Goal: Task Accomplishment & Management: Manage account settings

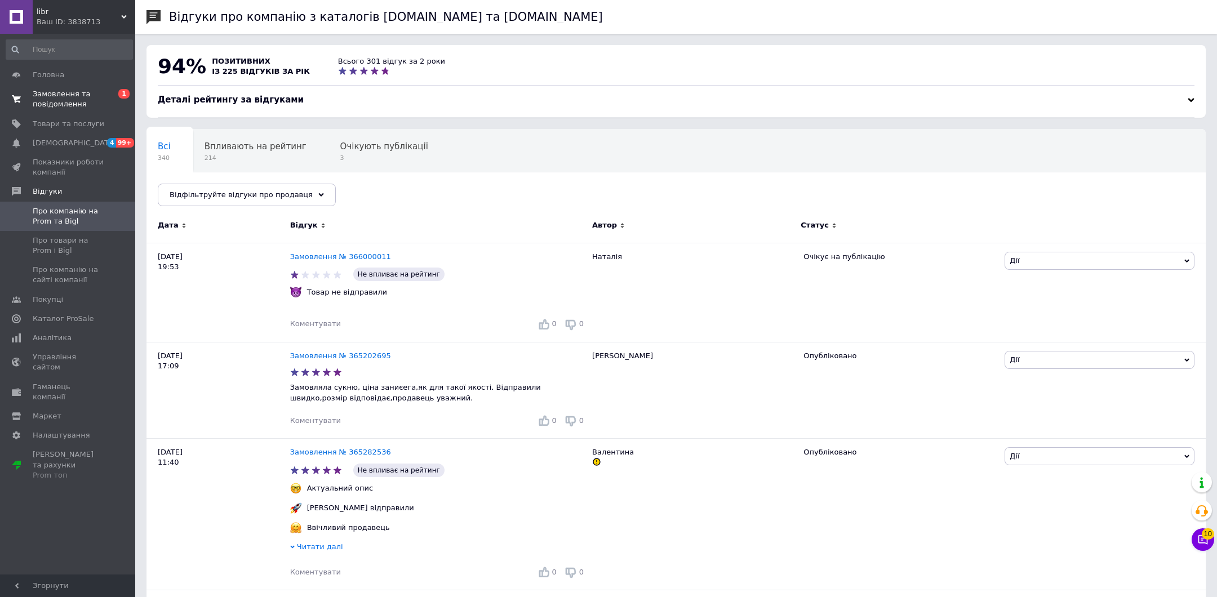
click at [63, 105] on span "Замовлення та повідомлення" at bounding box center [69, 99] width 72 height 20
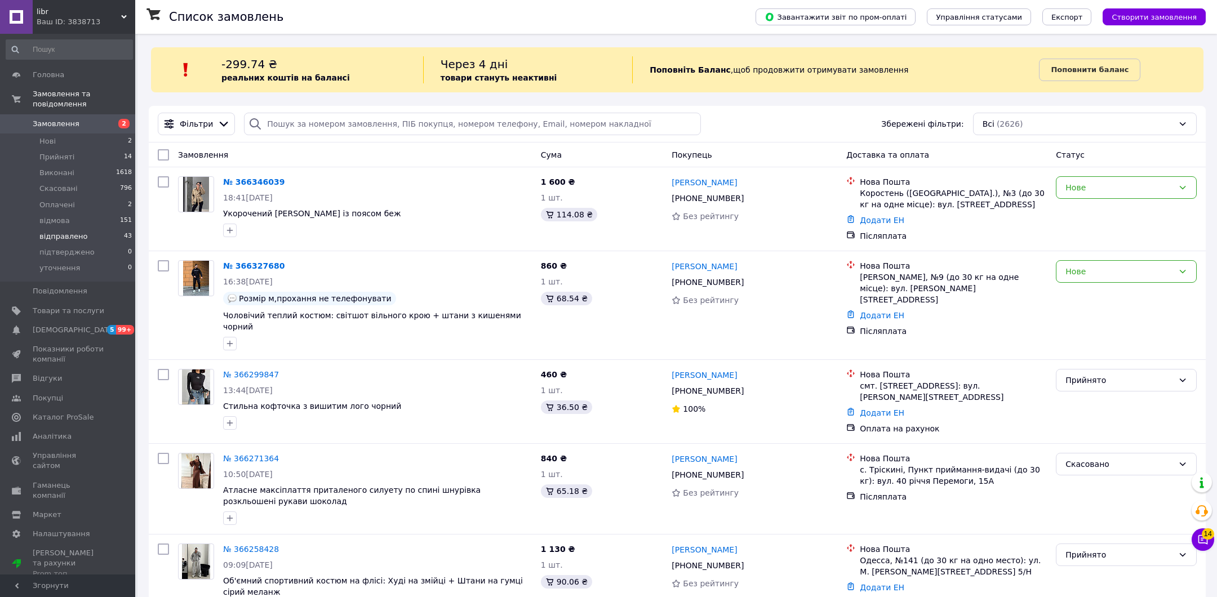
click at [75, 232] on span "відправлено" at bounding box center [63, 237] width 48 height 10
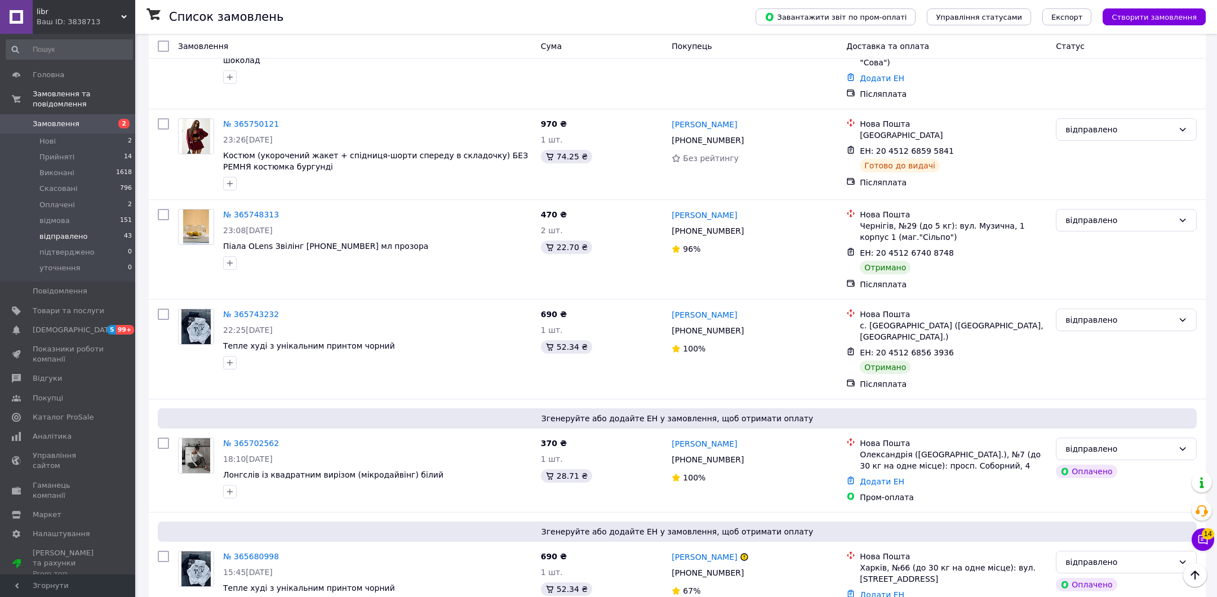
scroll to position [1445, 0]
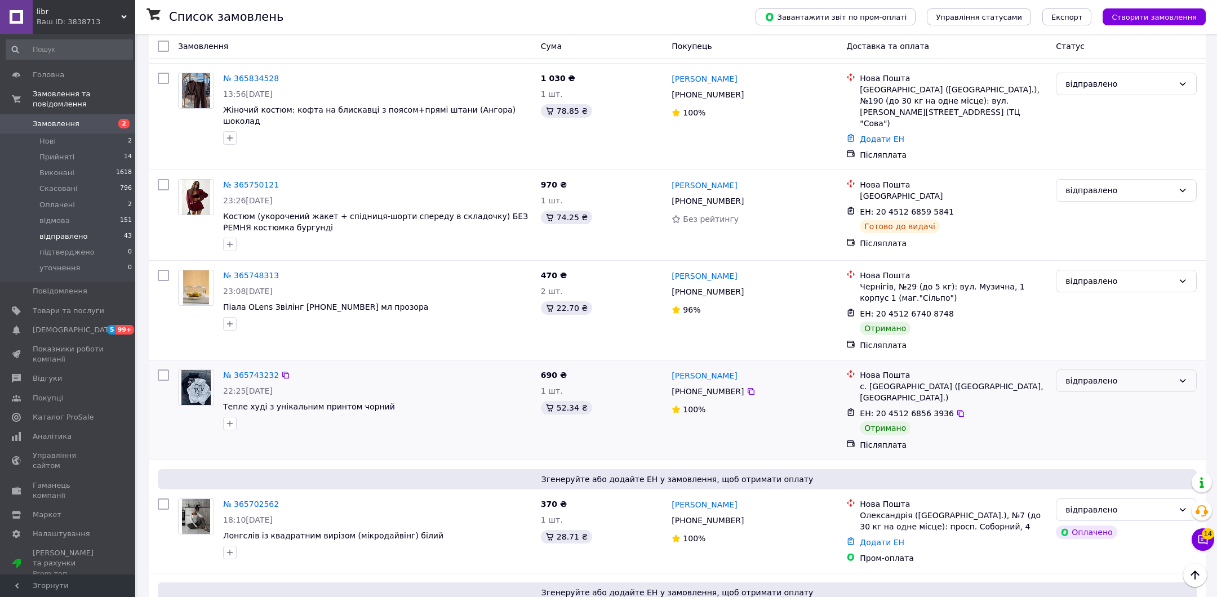
click at [1093, 370] on div "відправлено" at bounding box center [1126, 381] width 141 height 23
click at [1084, 347] on li "Виконано" at bounding box center [1126, 346] width 140 height 20
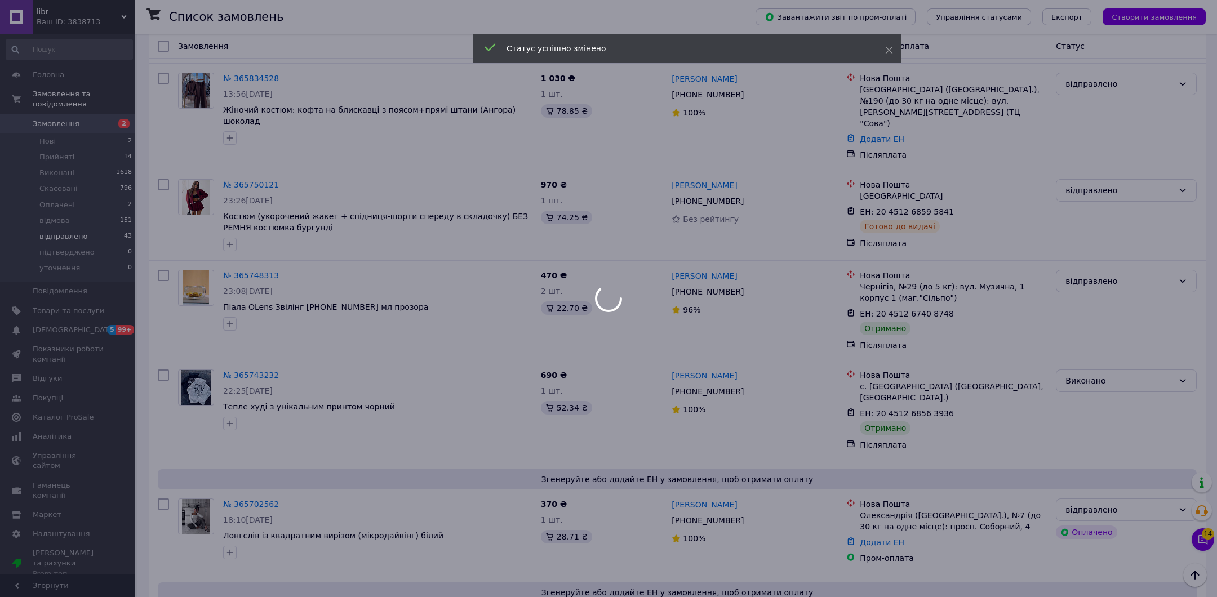
click at [1105, 208] on div at bounding box center [608, 298] width 1217 height 597
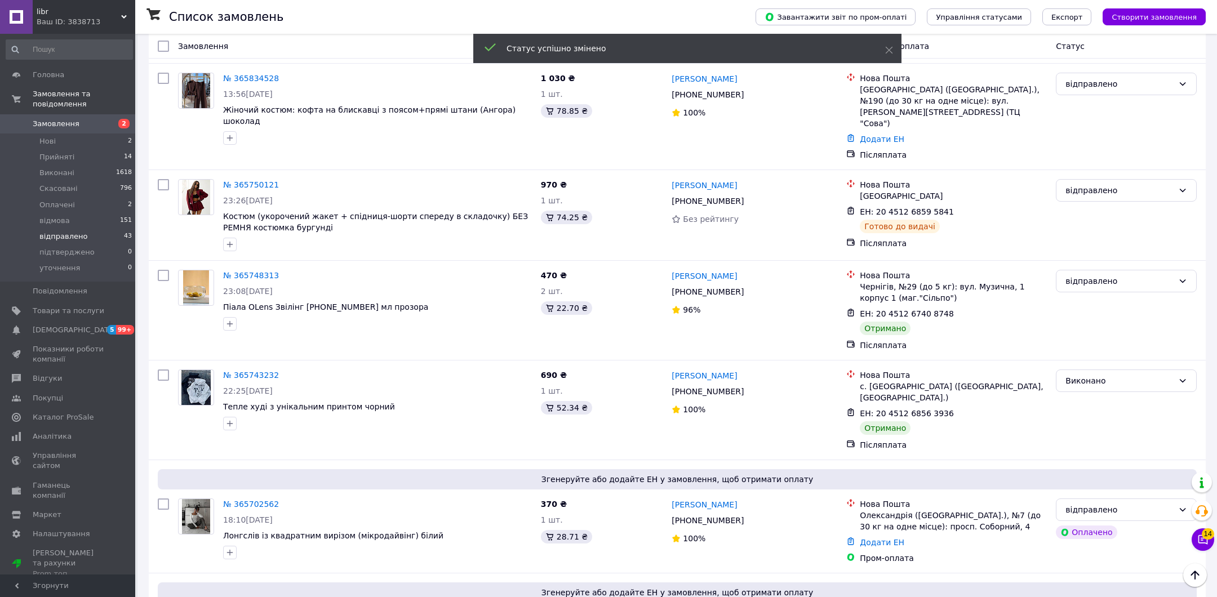
click at [1106, 270] on div "відправлено" at bounding box center [1126, 281] width 141 height 23
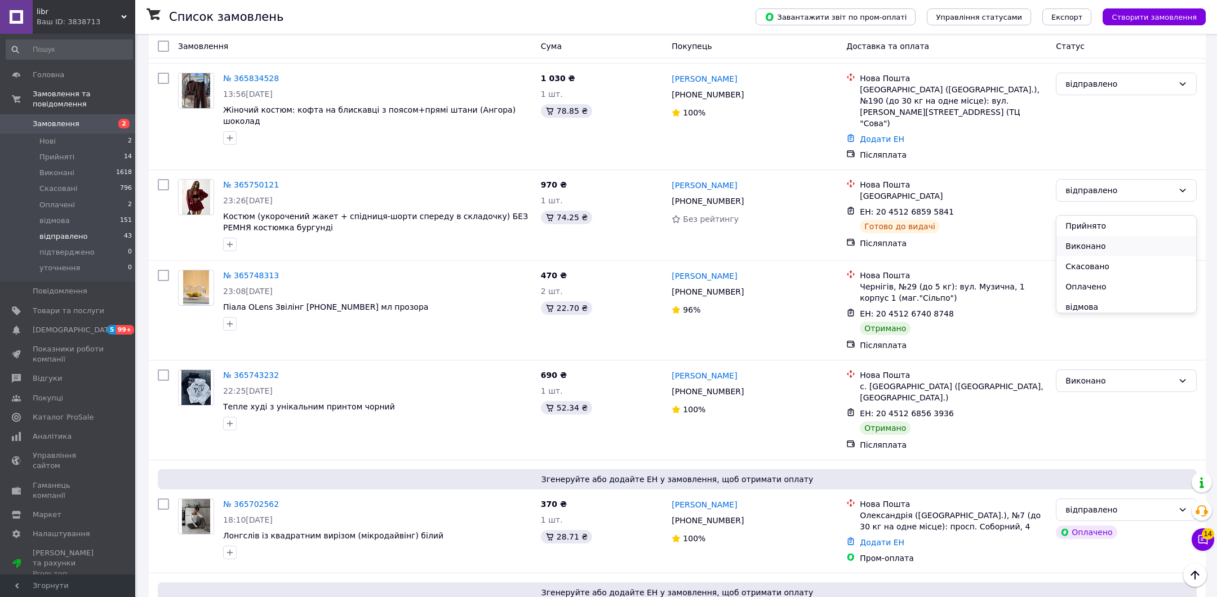
click at [1095, 250] on li "Виконано" at bounding box center [1126, 246] width 140 height 20
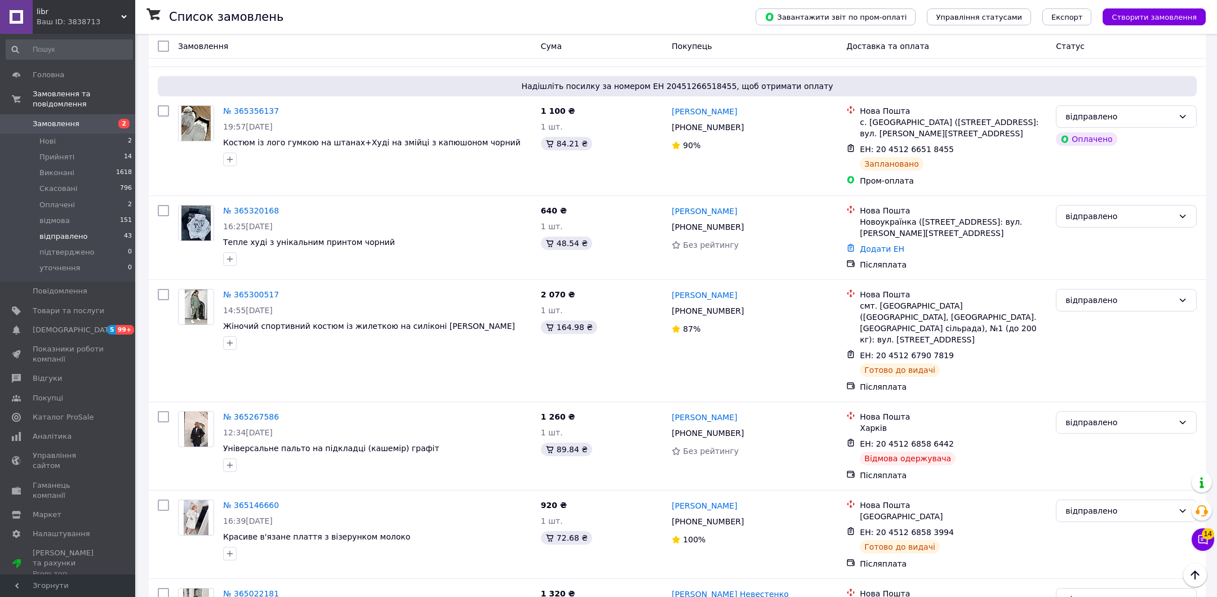
scroll to position [2936, 0]
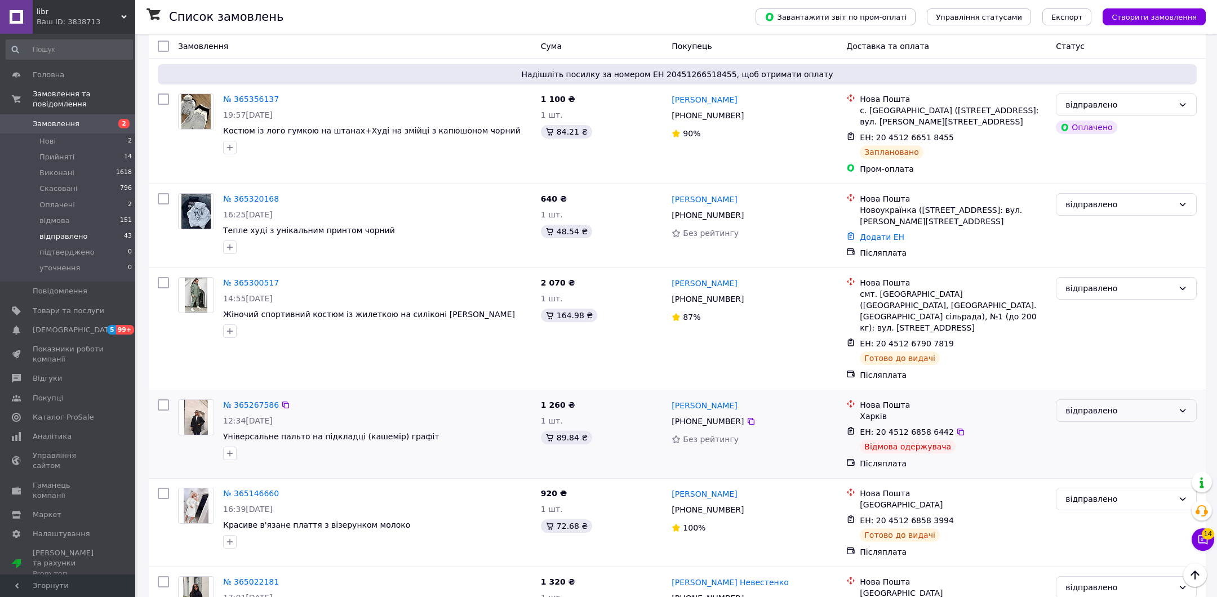
click at [1087, 399] on div "відправлено" at bounding box center [1126, 410] width 141 height 23
click at [1027, 458] on div "Післяплата" at bounding box center [953, 463] width 187 height 11
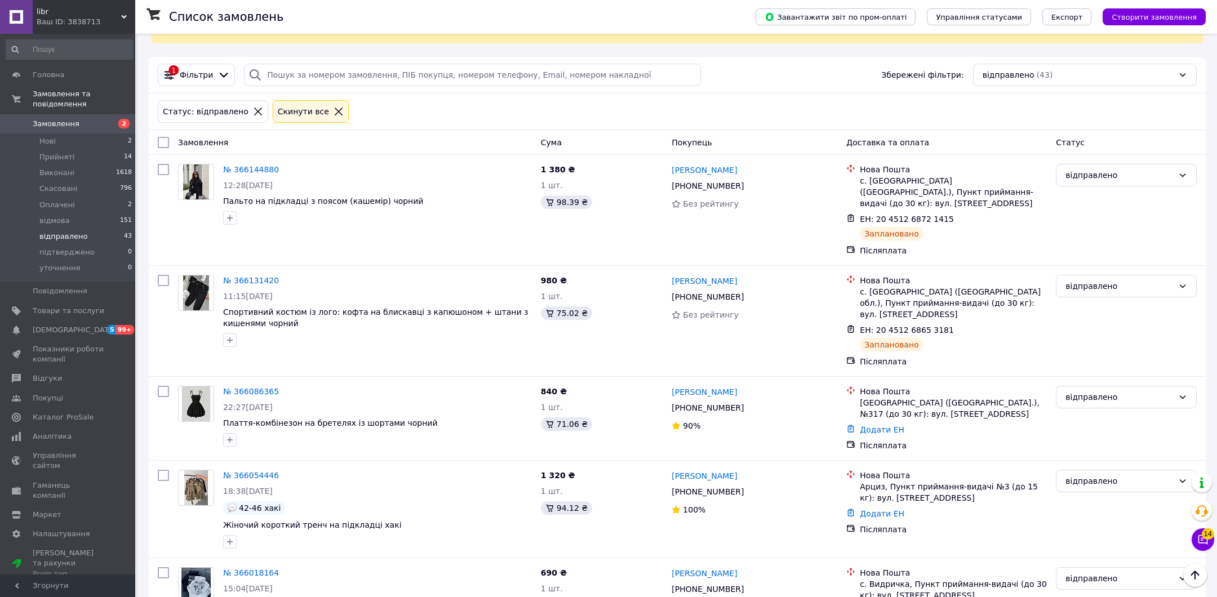
scroll to position [0, 0]
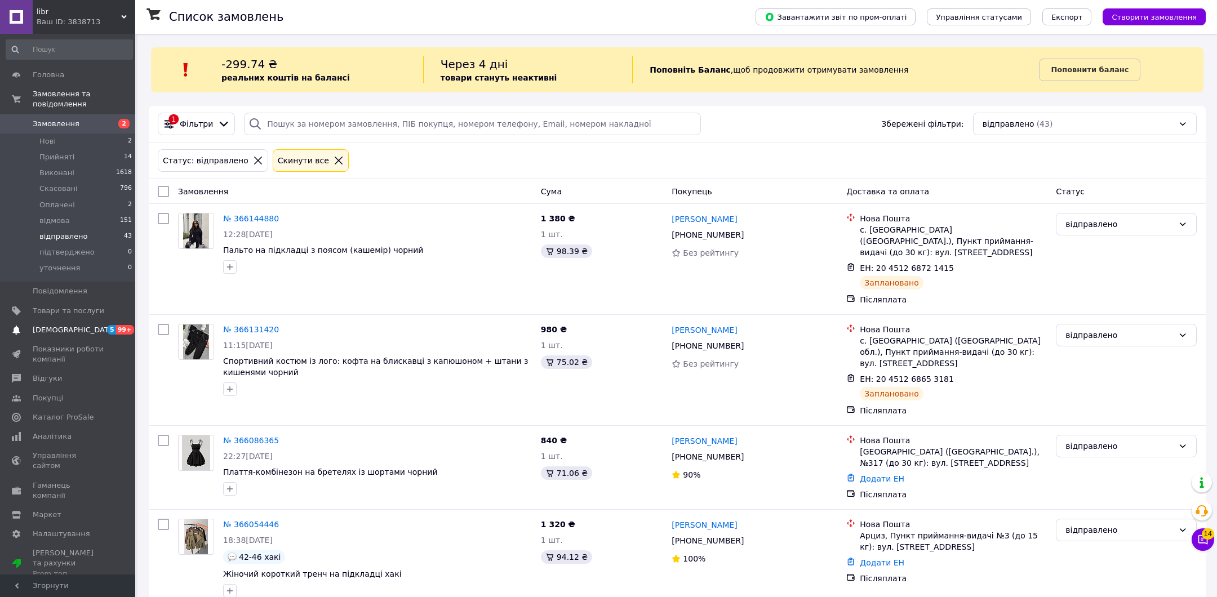
click at [92, 331] on span "[DEMOGRAPHIC_DATA]" at bounding box center [69, 330] width 72 height 10
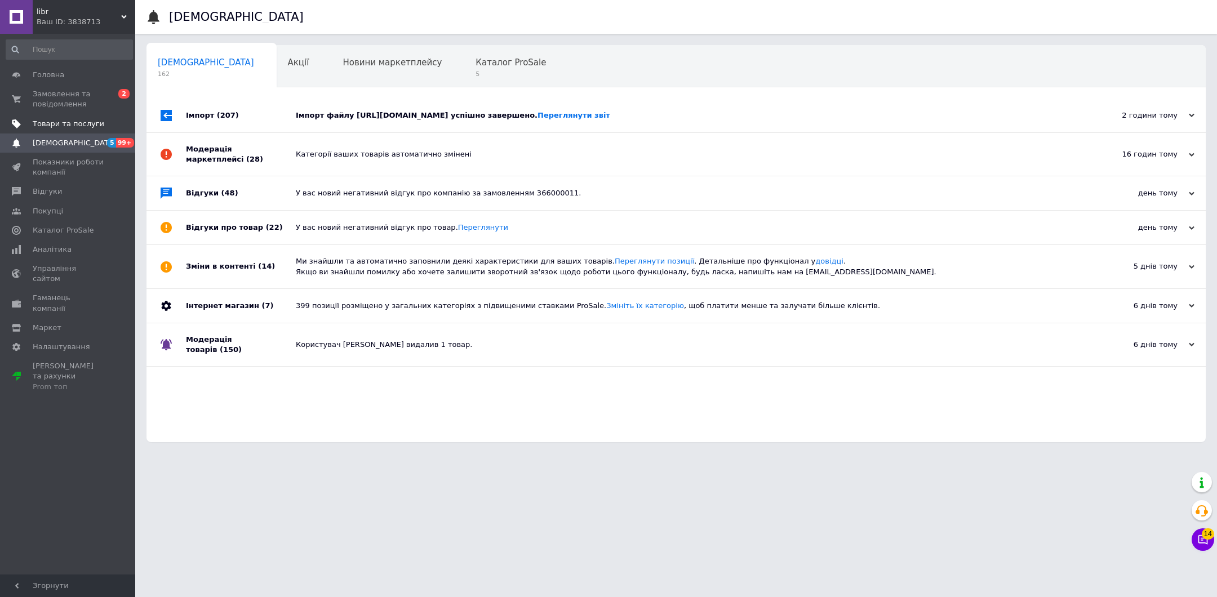
click at [53, 123] on span "Товари та послуги" at bounding box center [69, 124] width 72 height 10
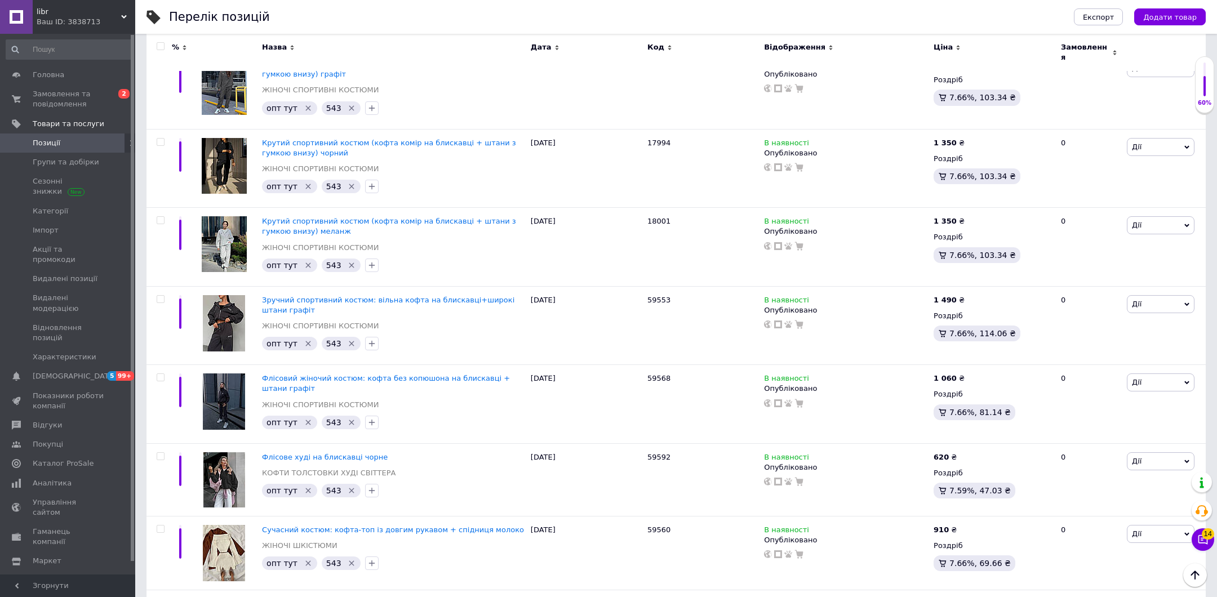
scroll to position [3485, 0]
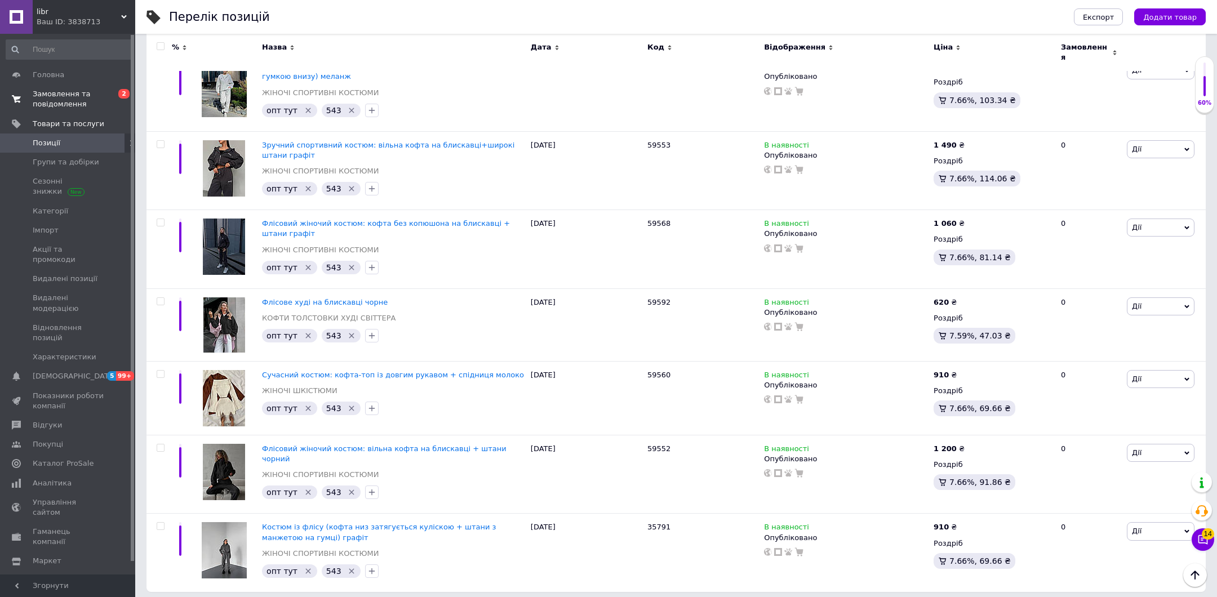
click at [70, 100] on span "Замовлення та повідомлення" at bounding box center [69, 99] width 72 height 20
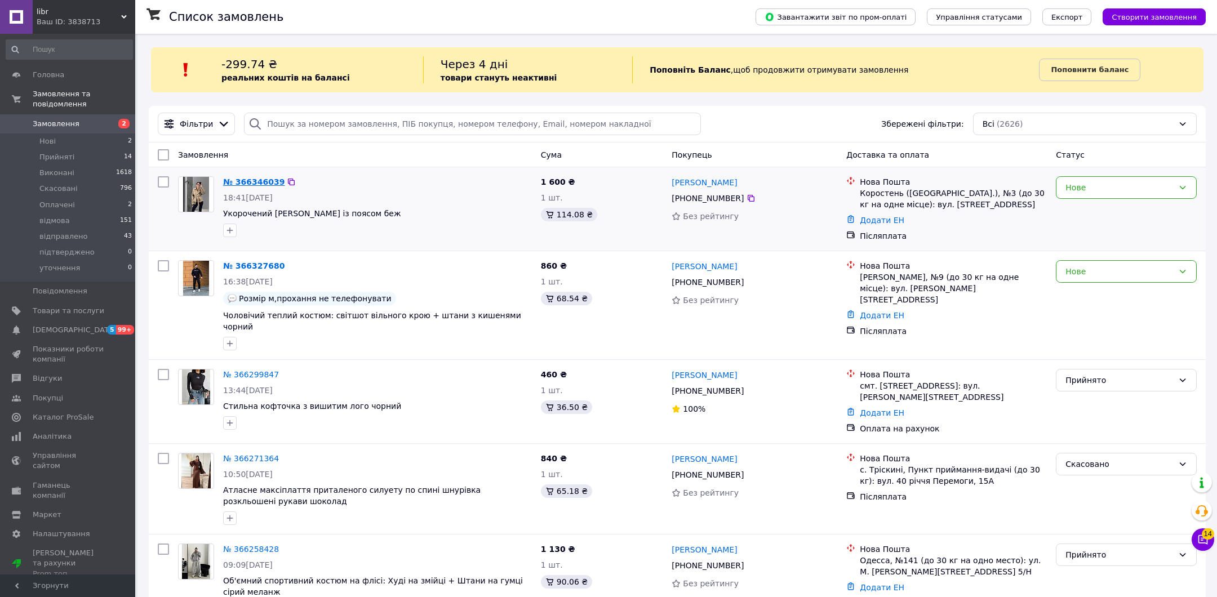
click at [262, 182] on link "№ 366346039" at bounding box center [253, 181] width 61 height 9
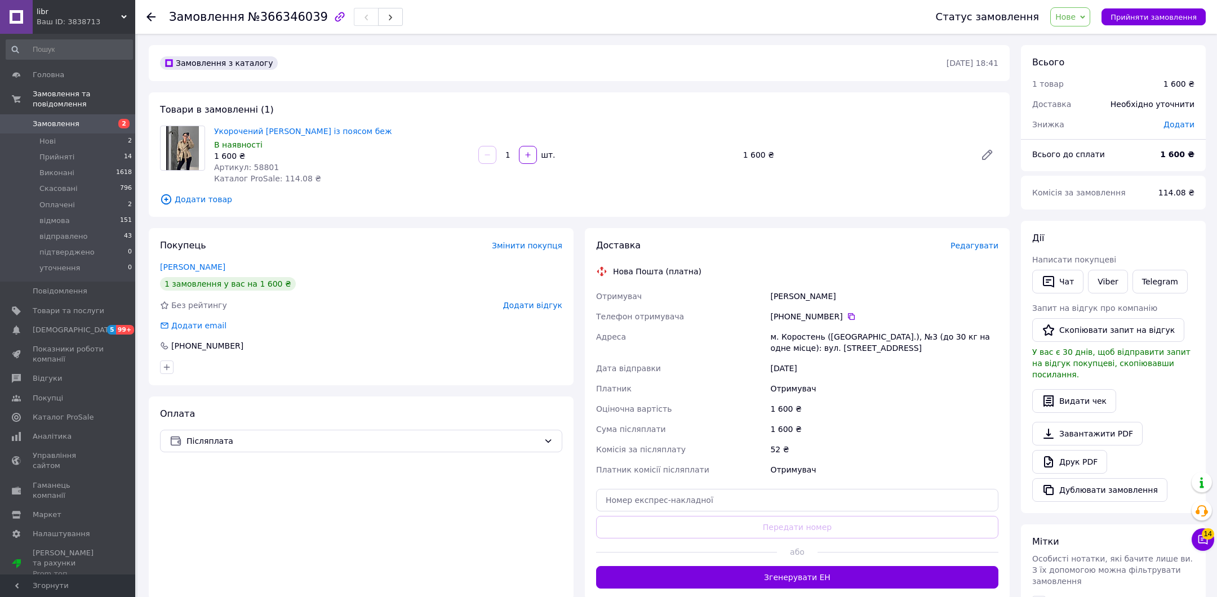
click at [265, 169] on span "Артикул: 58801" at bounding box center [246, 167] width 65 height 9
copy span "58801"
